Goal: Information Seeking & Learning: Learn about a topic

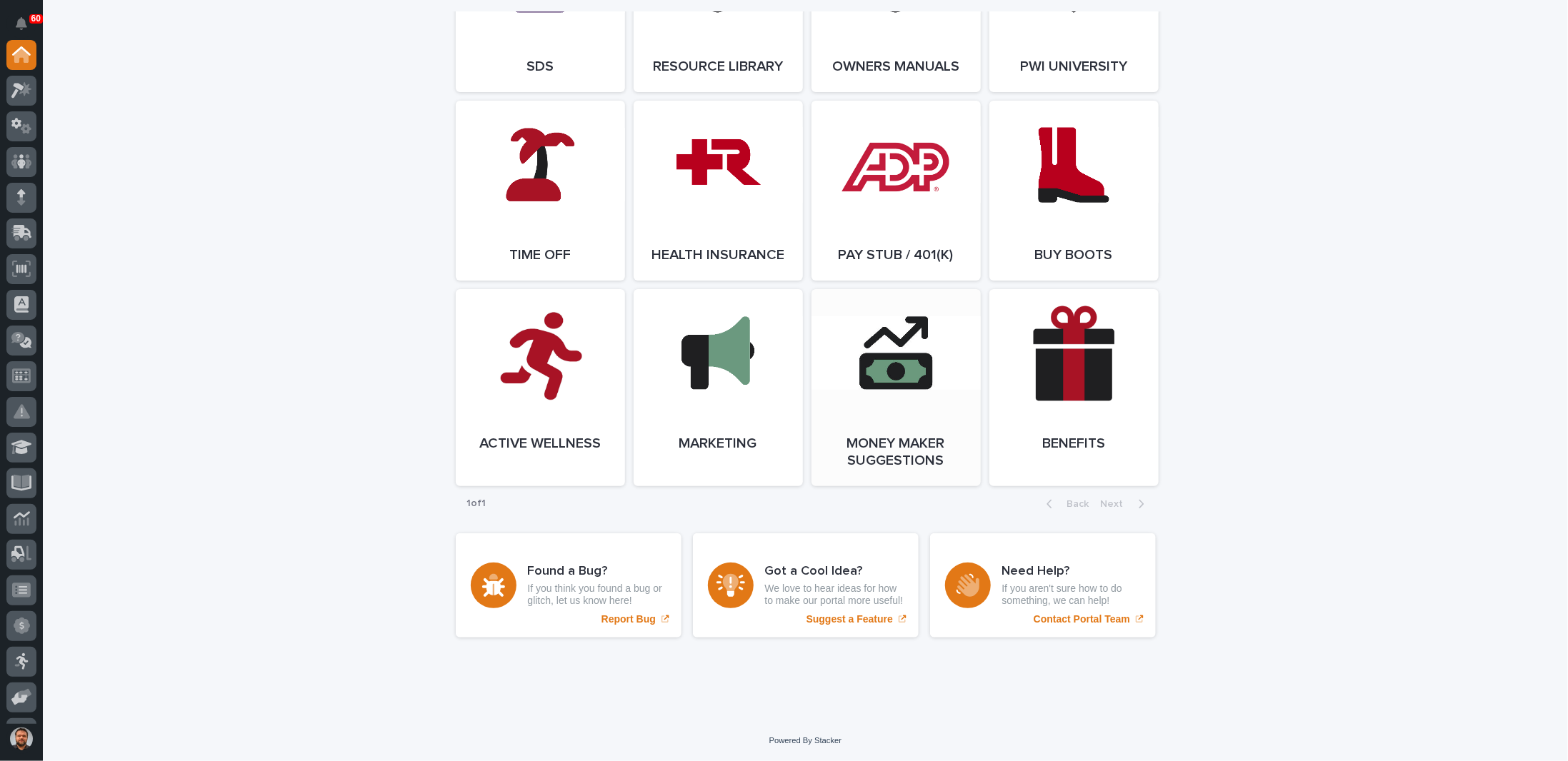
scroll to position [2322, 0]
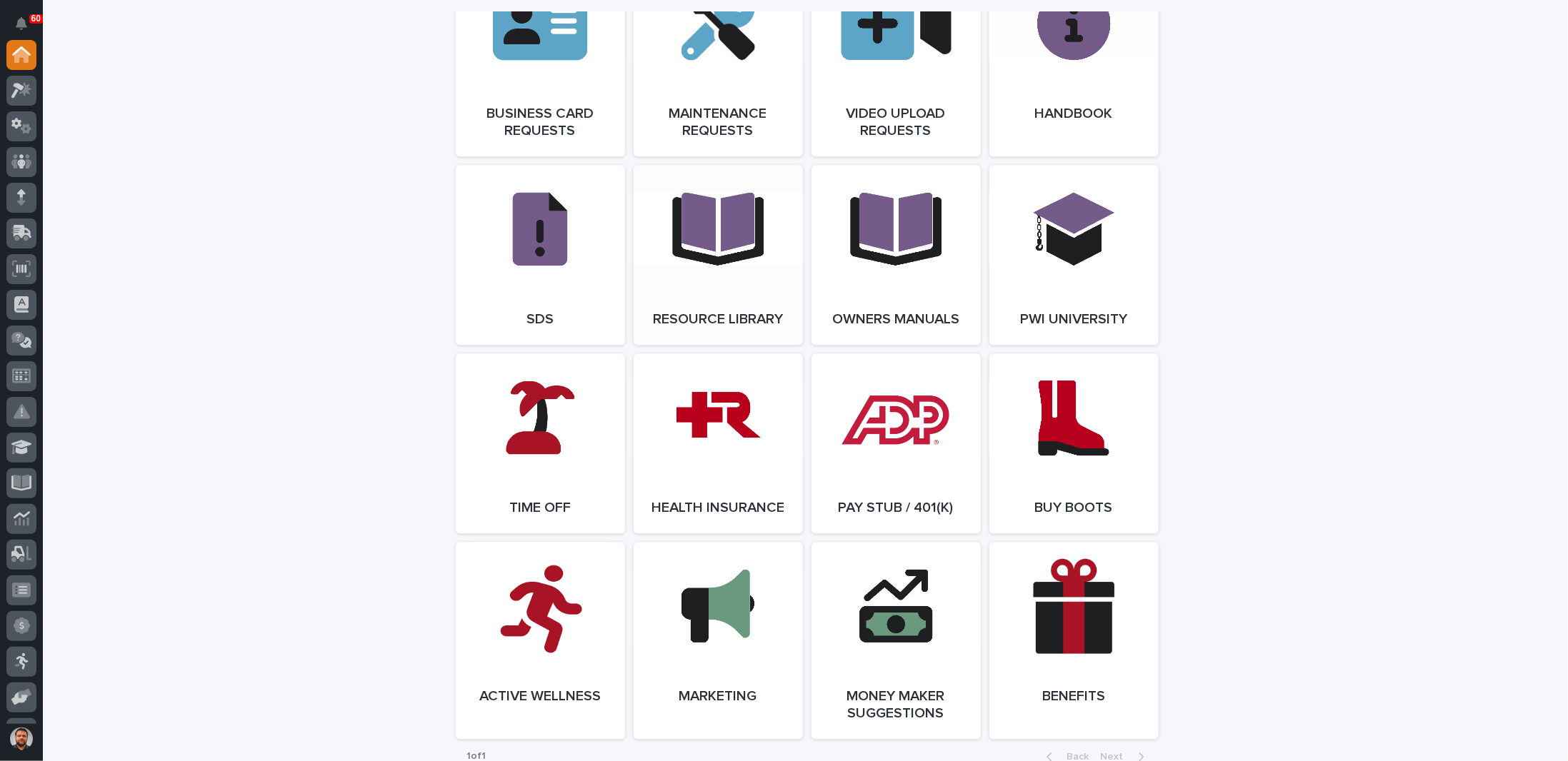
click at [743, 290] on link "Open Link" at bounding box center [718, 254] width 169 height 180
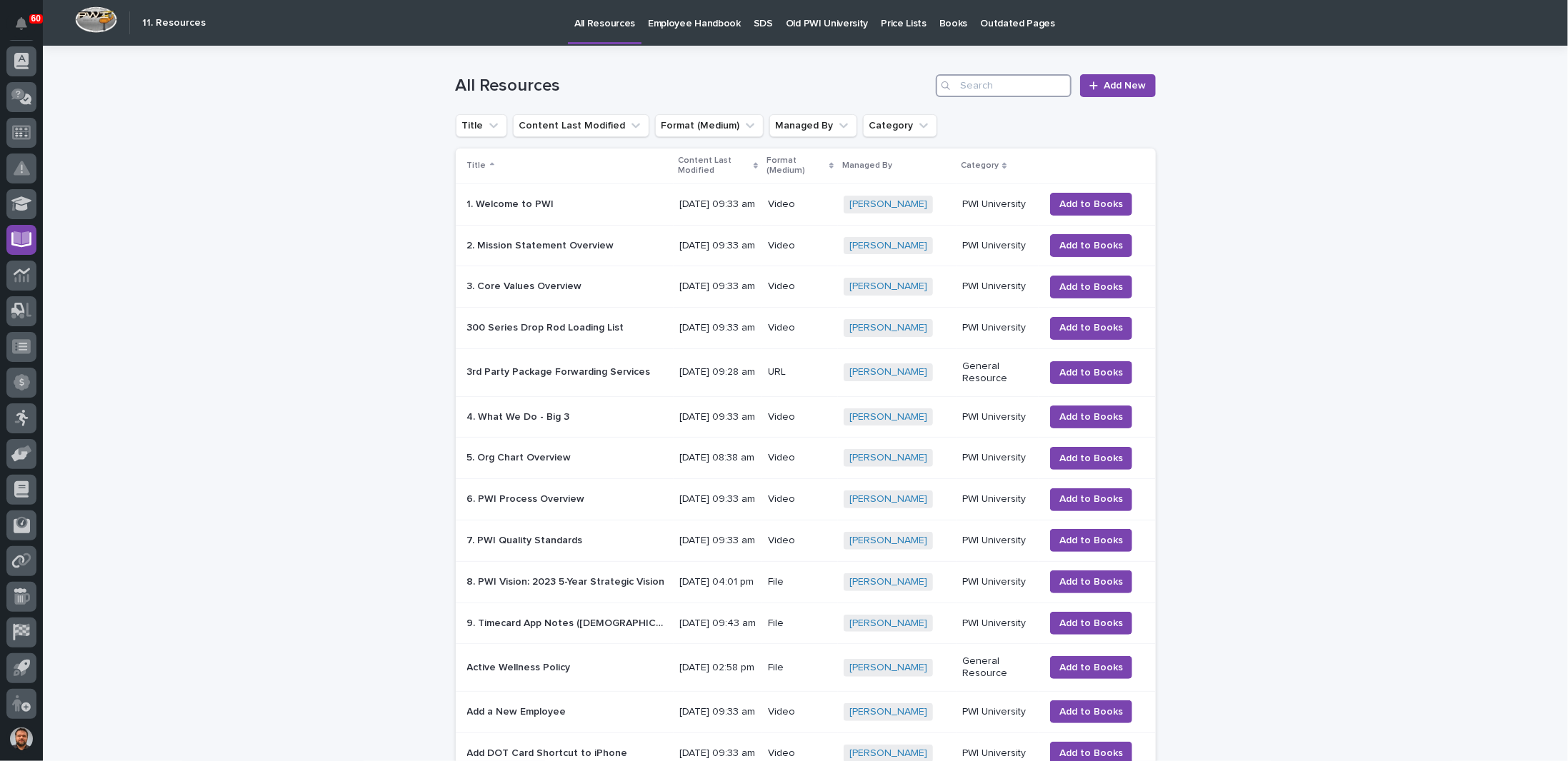
click at [995, 85] on input "Search" at bounding box center [1004, 85] width 136 height 23
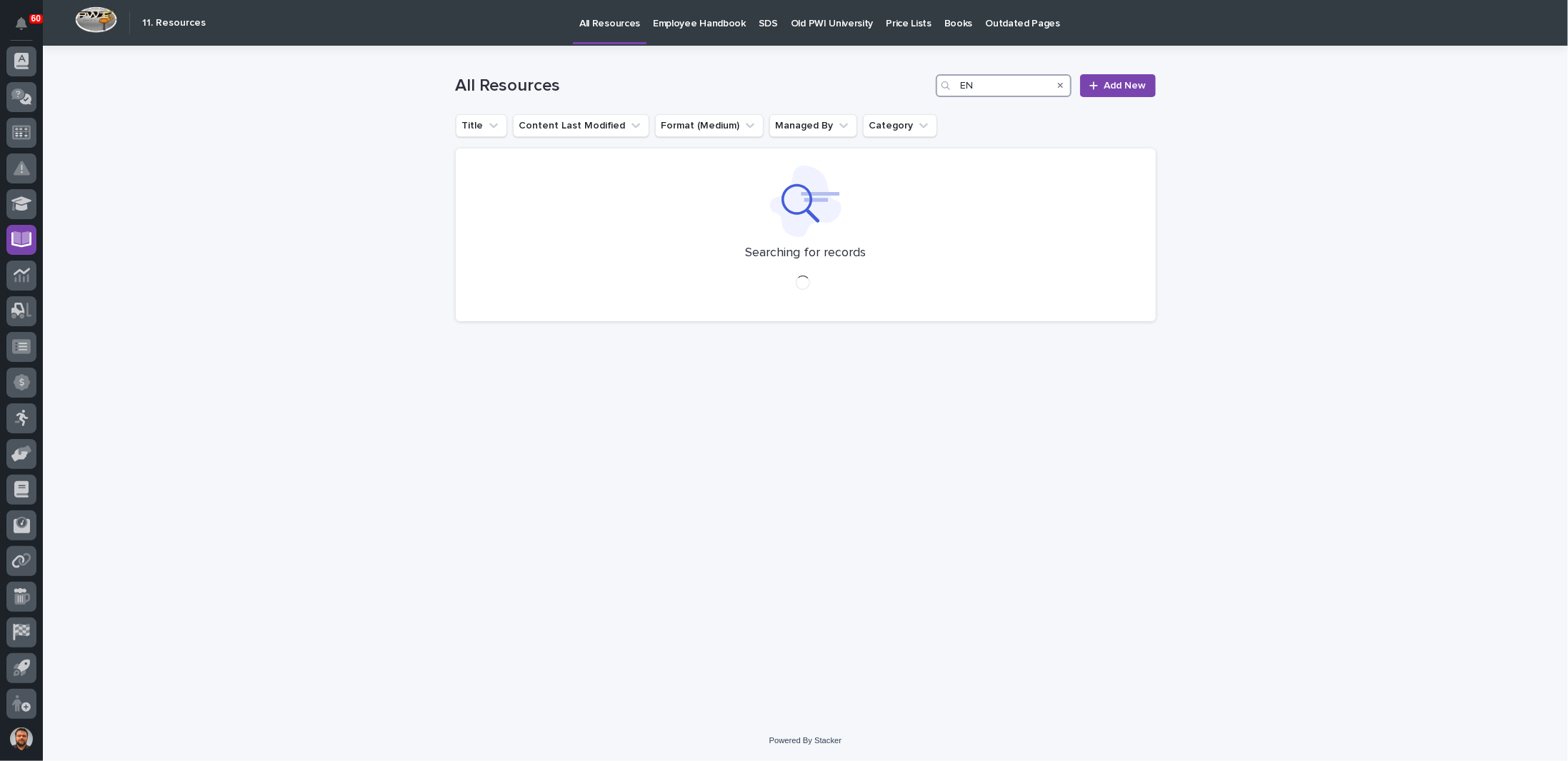
type input "E"
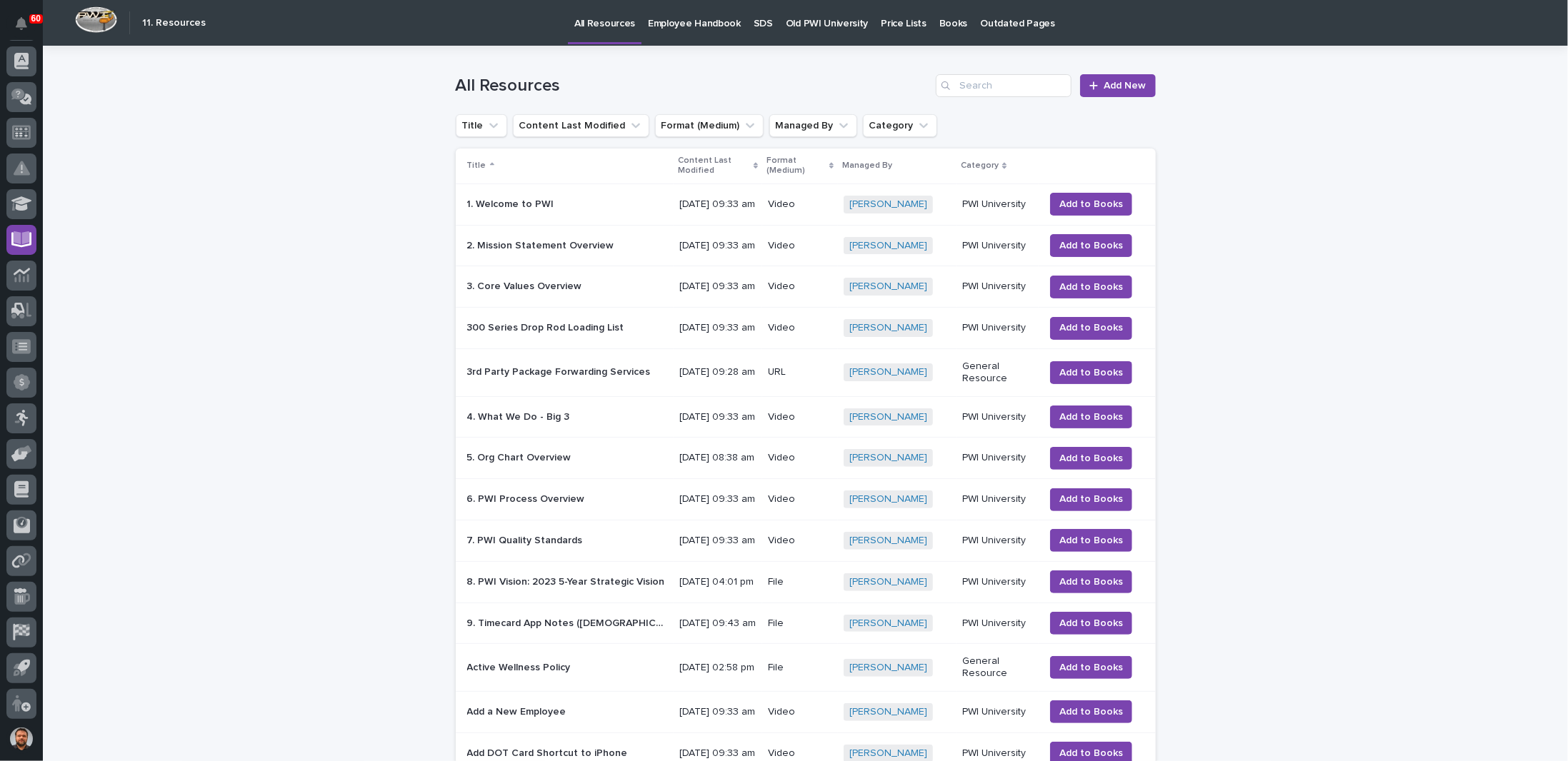
click at [807, 25] on p "Old PWI University" at bounding box center [826, 15] width 82 height 30
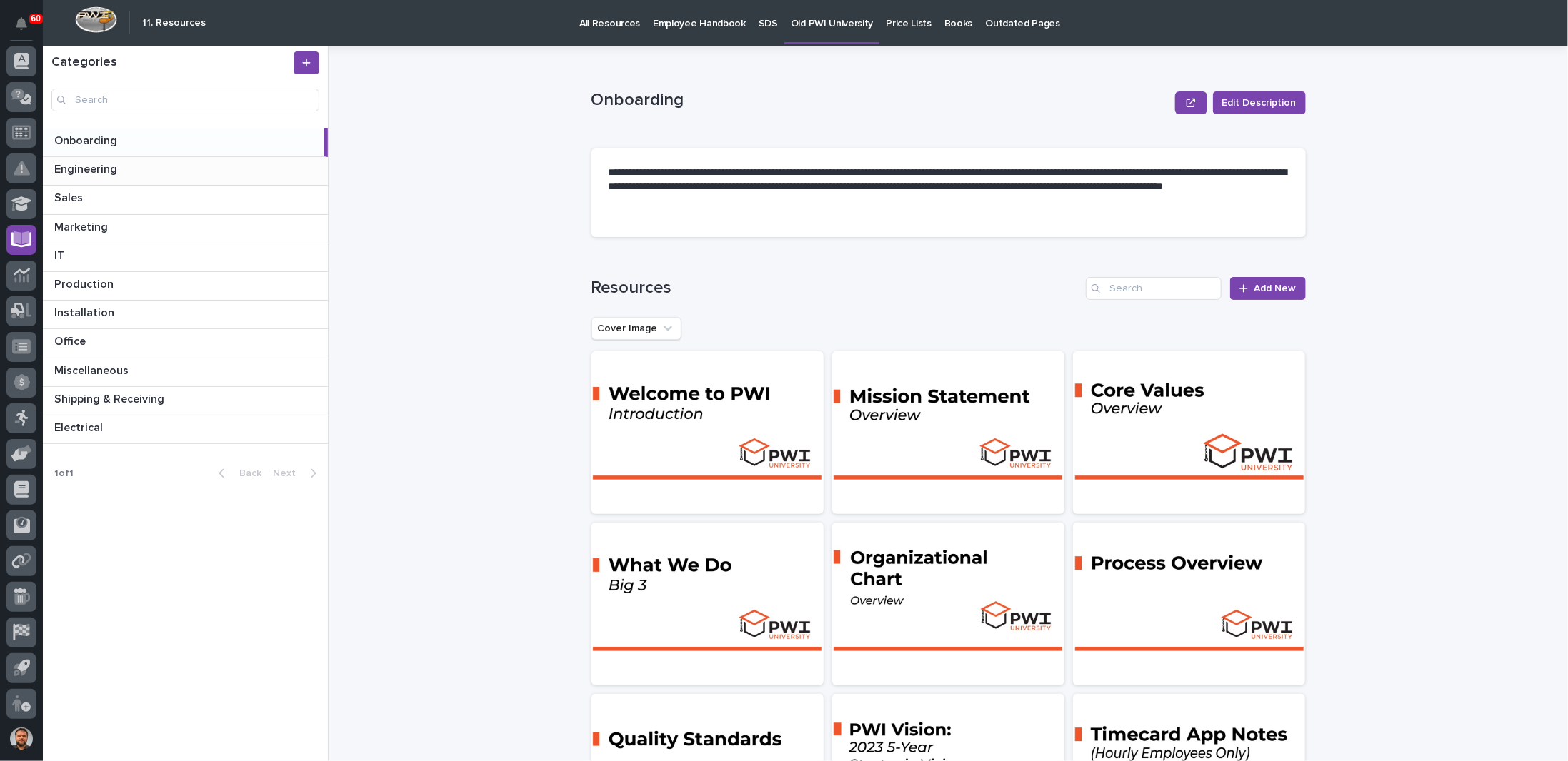
click at [90, 169] on p "Engineering" at bounding box center [87, 167] width 66 height 16
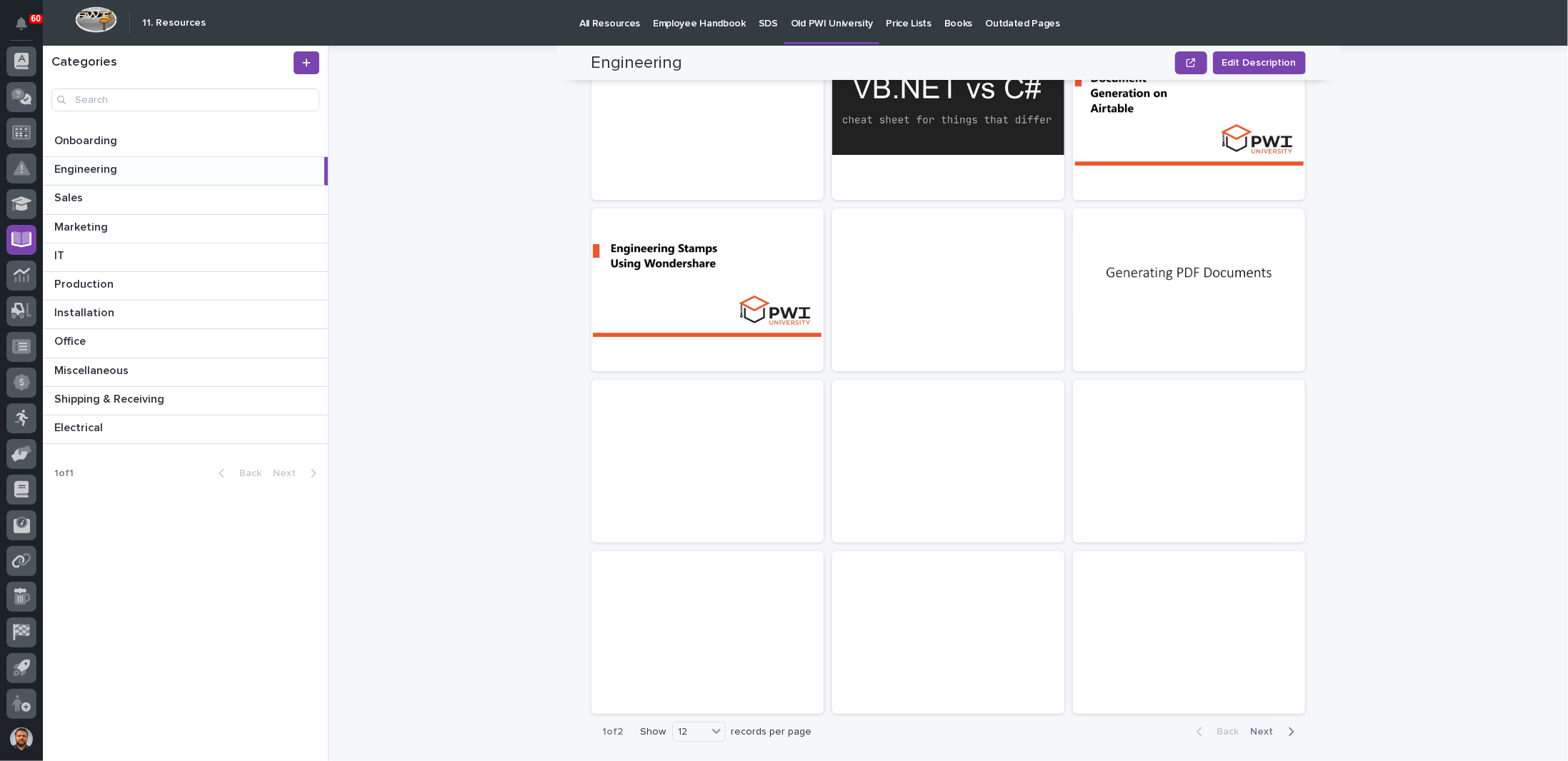
scroll to position [326, 0]
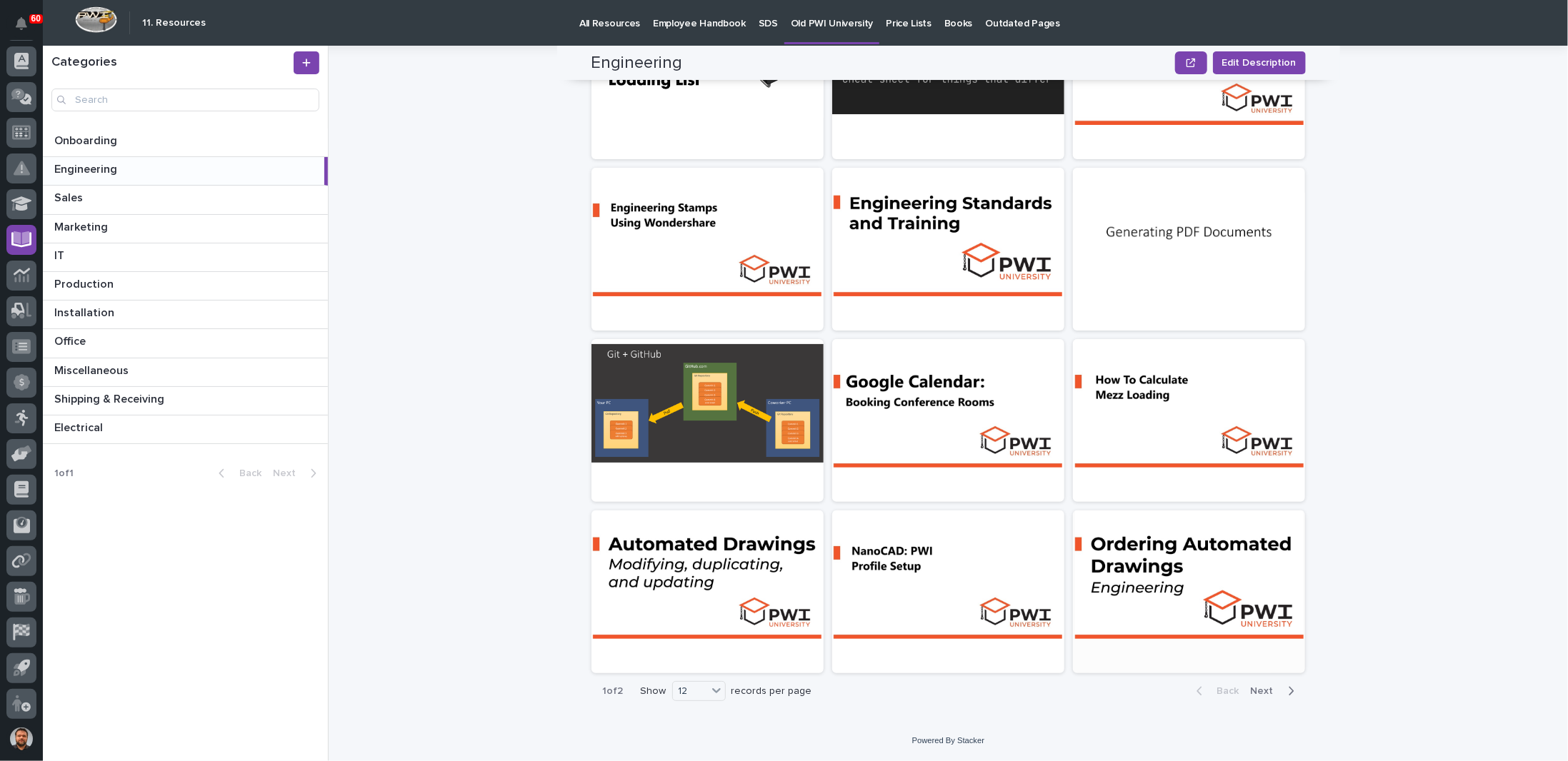
click at [1147, 567] on div at bounding box center [1189, 575] width 232 height 128
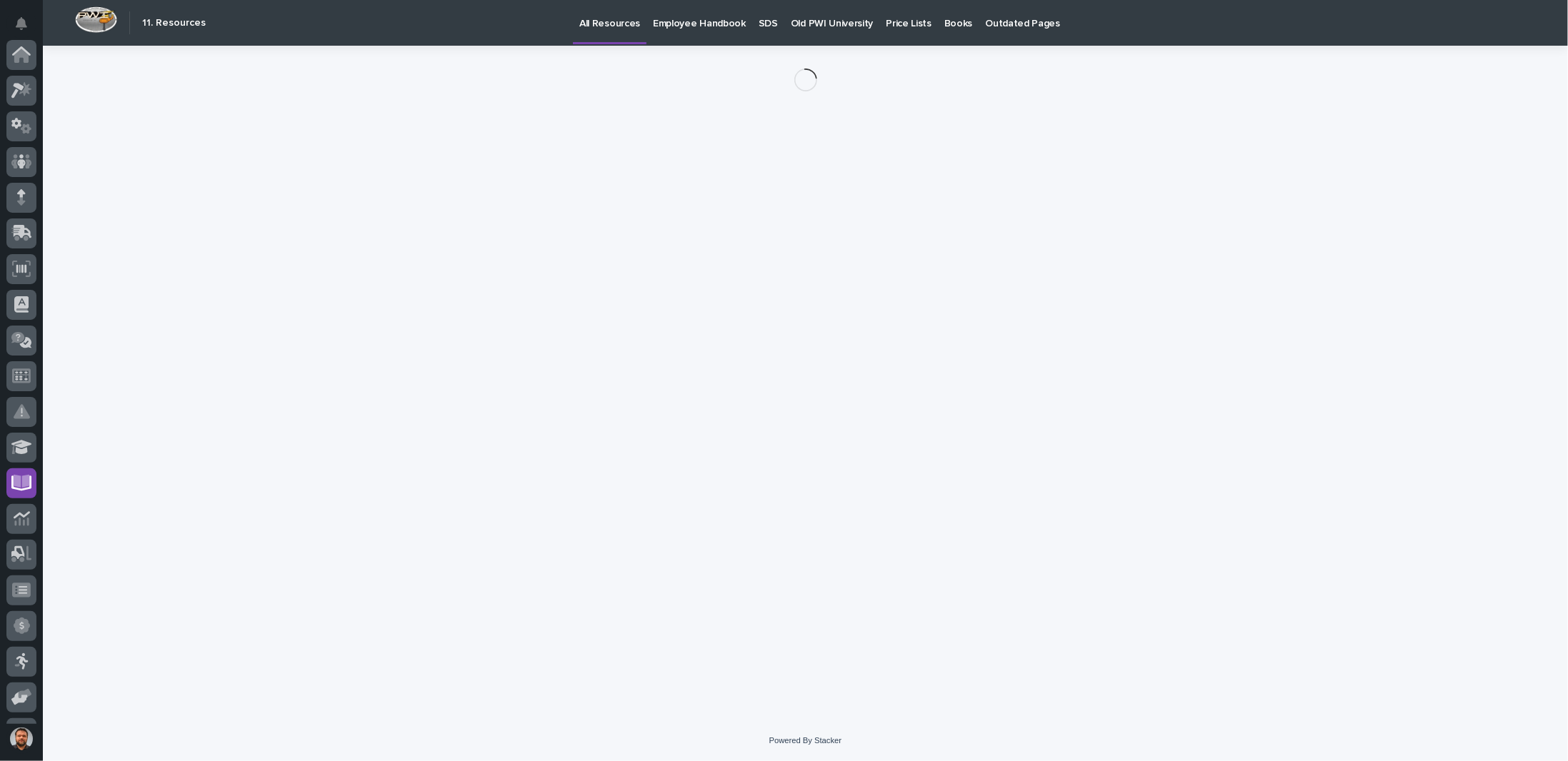
scroll to position [243, 0]
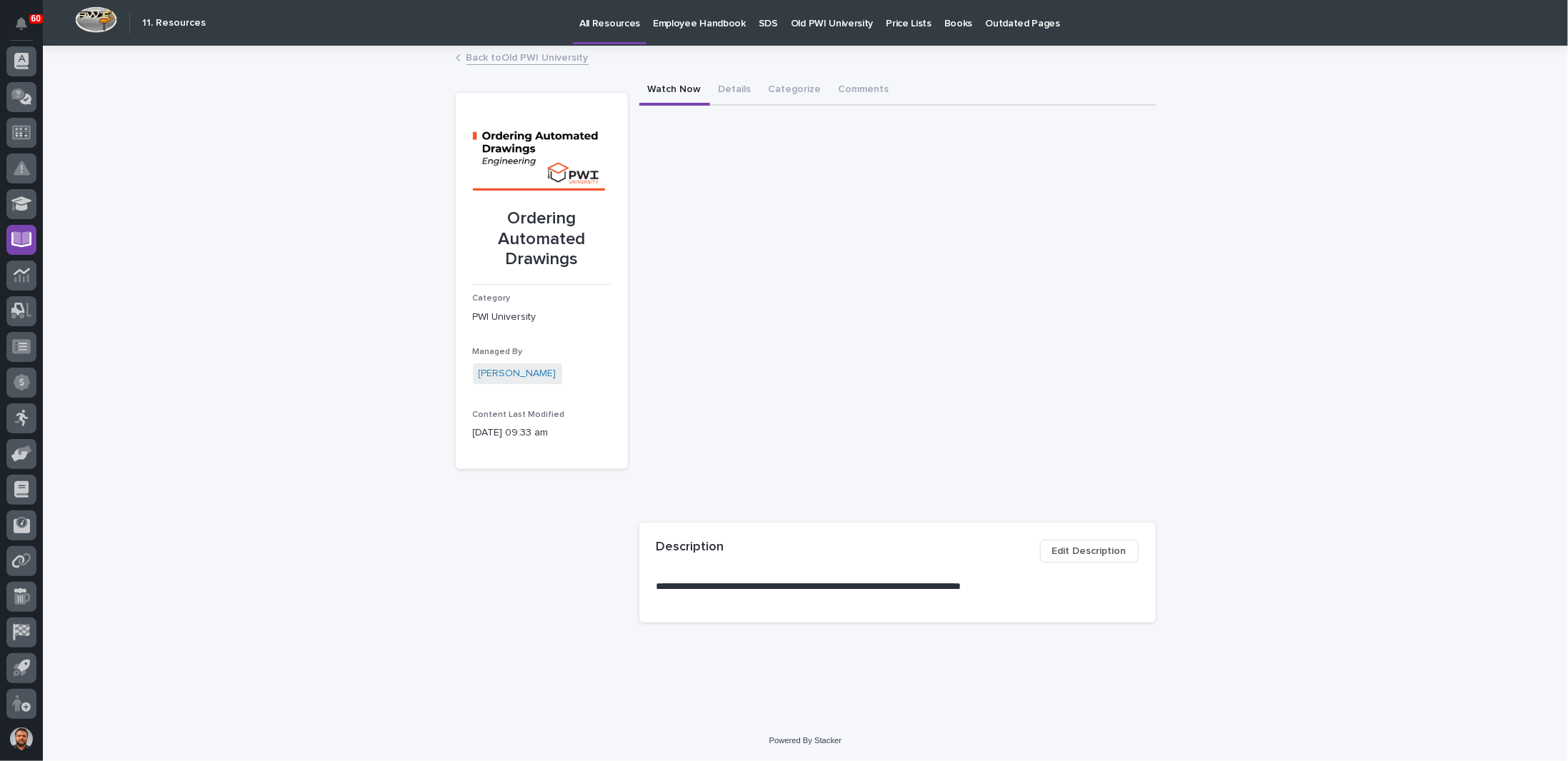
click at [529, 61] on link "Back to Old PWI University" at bounding box center [527, 56] width 122 height 16
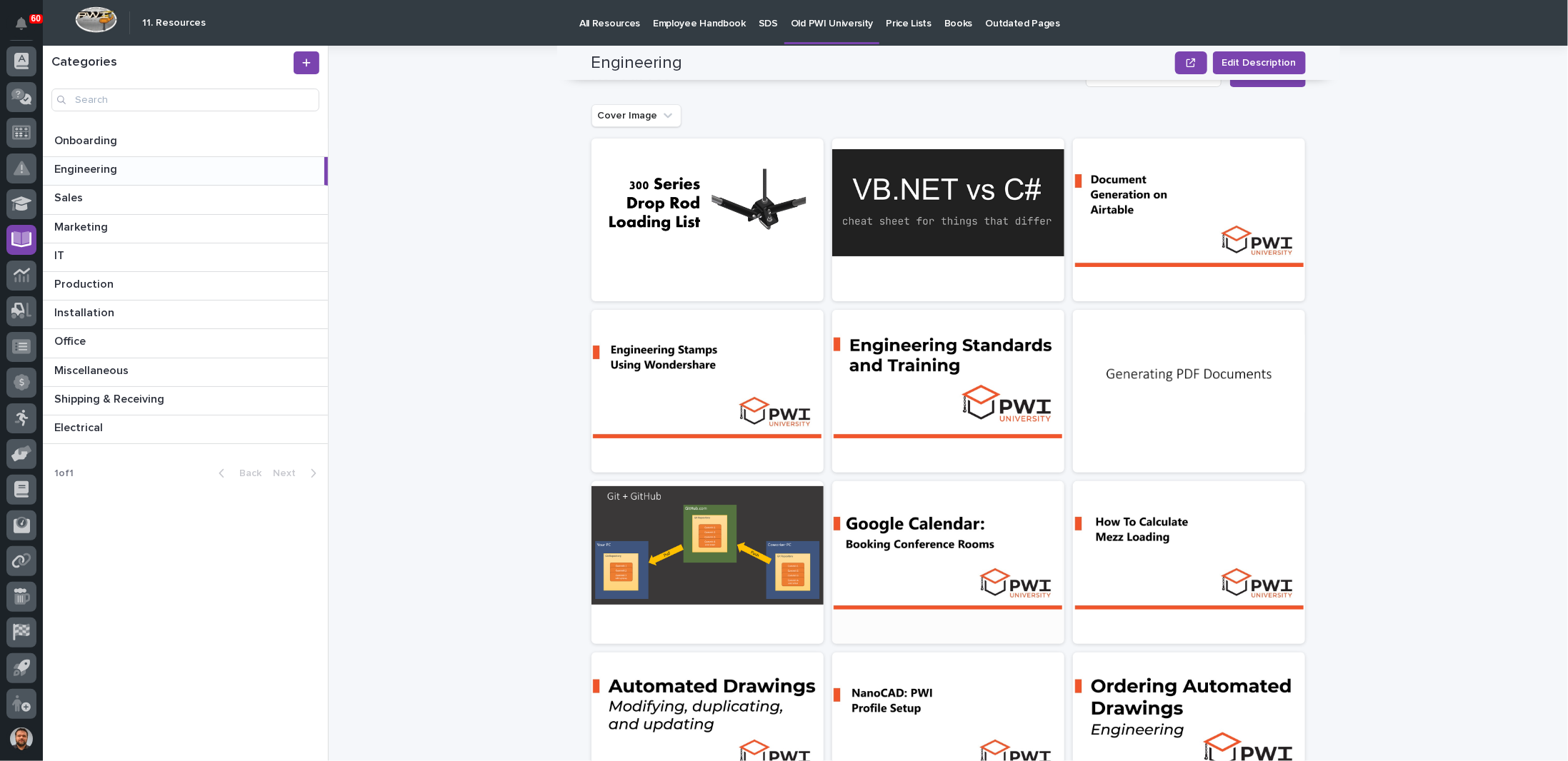
scroll to position [183, 0]
click at [911, 352] on div at bounding box center [948, 375] width 232 height 128
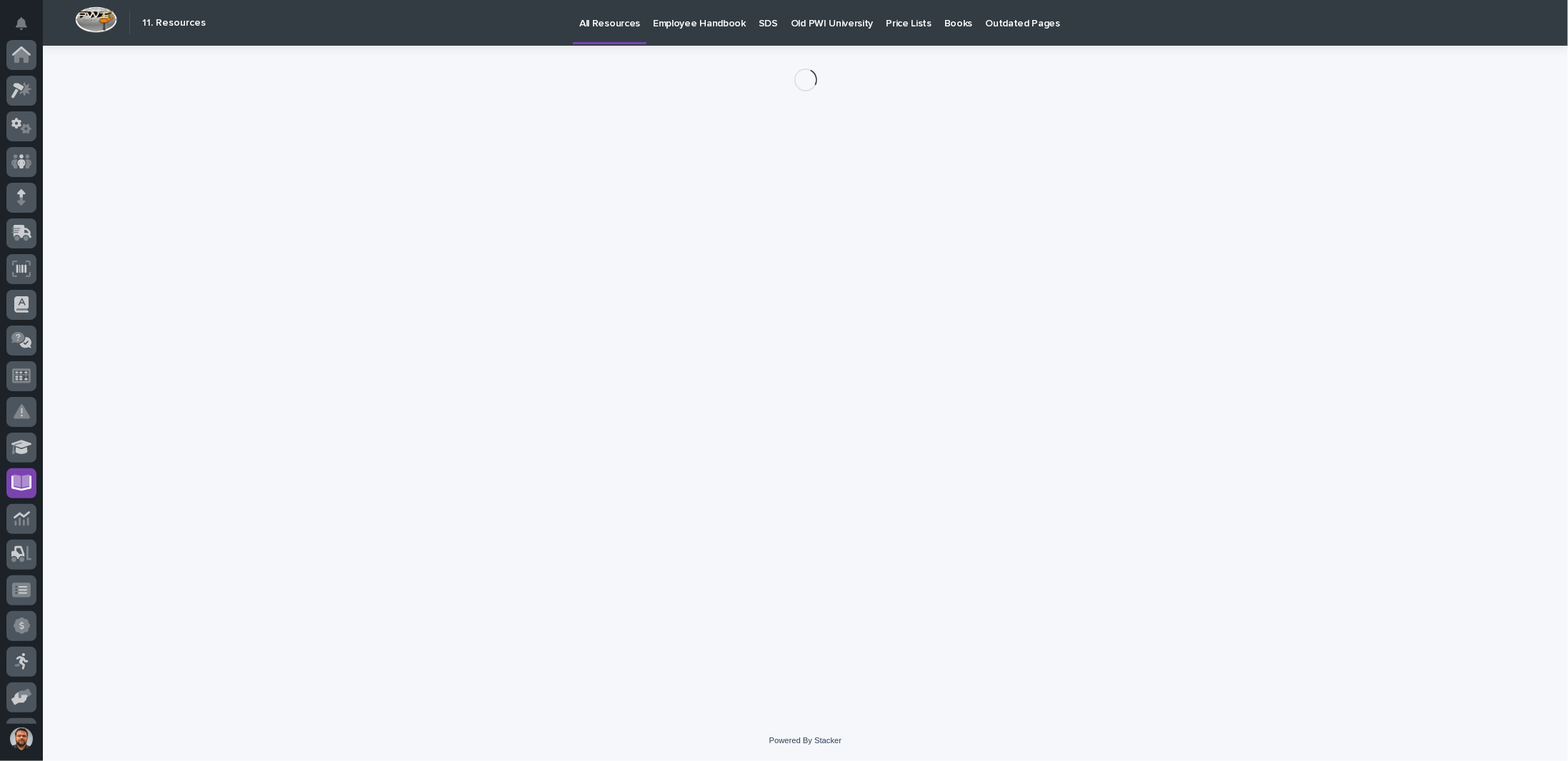
scroll to position [243, 0]
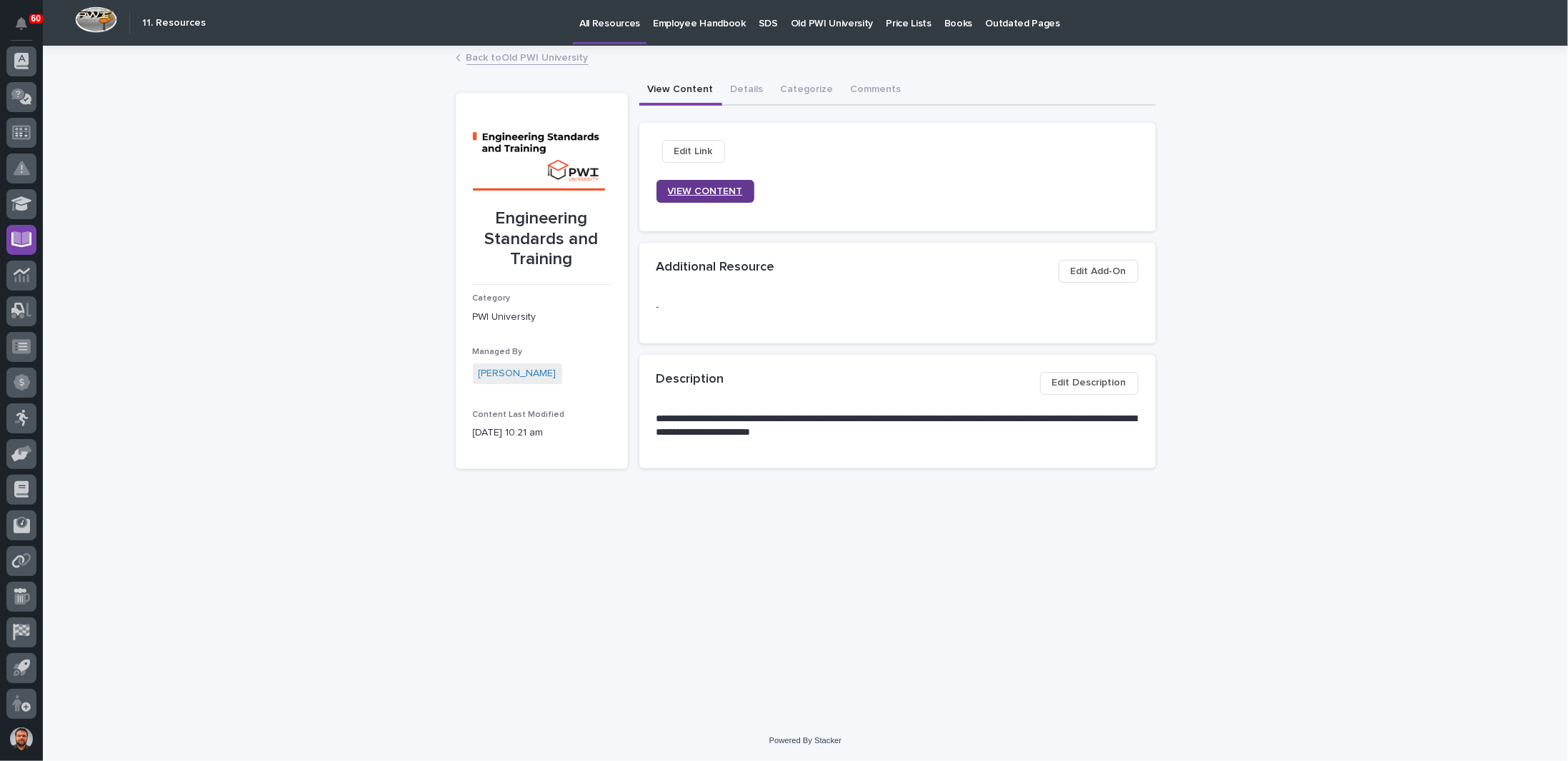
click at [710, 185] on span "VIEW CONTENT" at bounding box center [705, 191] width 75 height 13
click at [351, 209] on div "**********" at bounding box center [805, 383] width 1525 height 673
